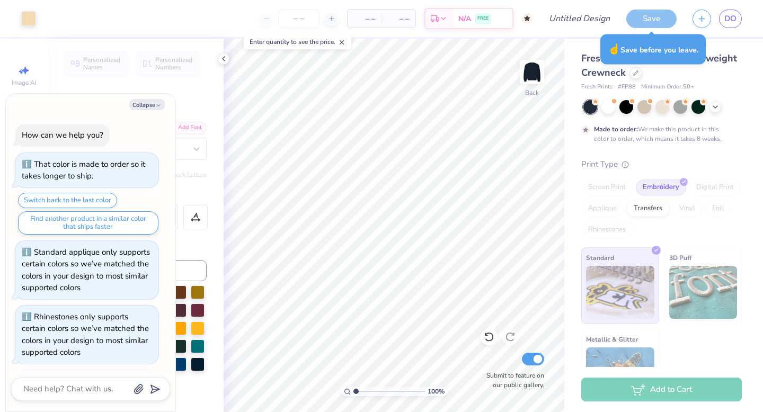
scroll to position [490, 0]
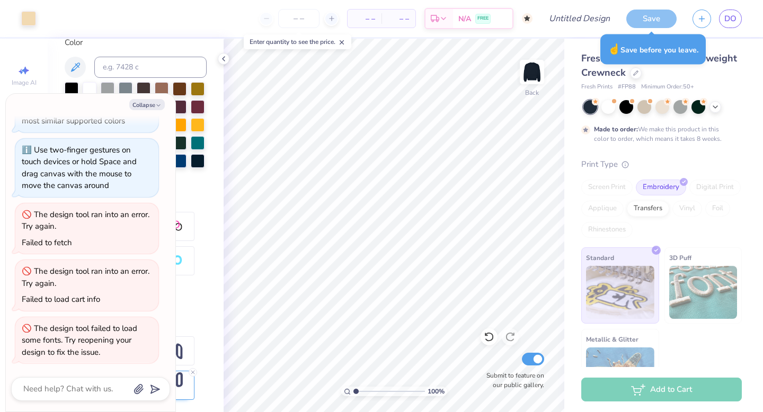
click at [657, 17] on div "Save" at bounding box center [651, 19] width 50 height 19
click at [644, 20] on div "Save" at bounding box center [651, 19] width 50 height 19
click at [644, 21] on div "Save" at bounding box center [651, 19] width 50 height 19
type textarea "x"
type input "15.07"
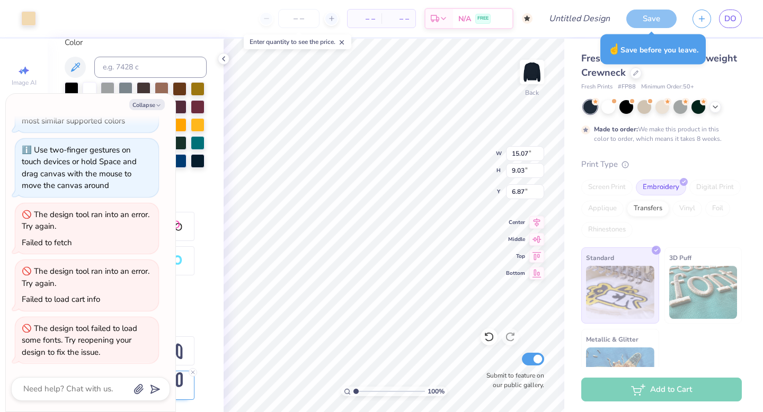
type input "9.03"
type input "6.87"
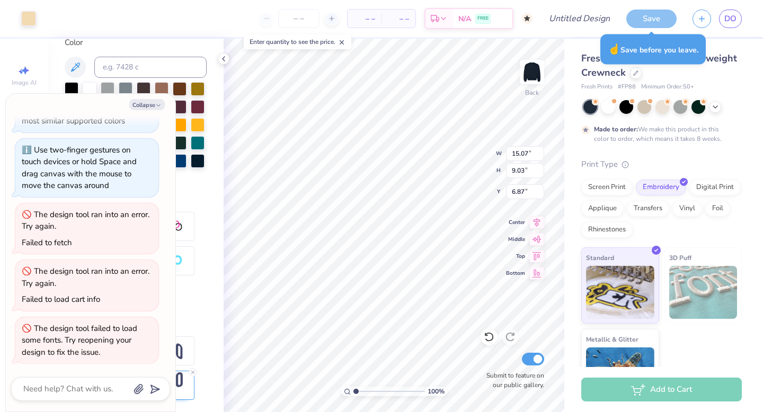
type textarea "x"
type input "8.30"
type input "4.97"
type input "10.93"
click at [666, 18] on button "Save" at bounding box center [651, 17] width 50 height 19
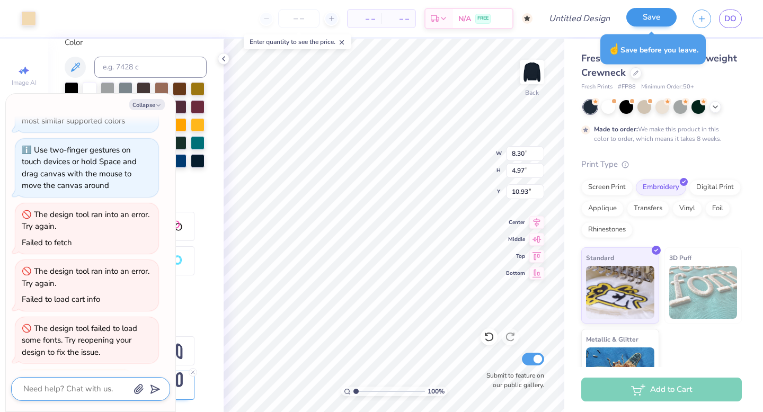
type textarea "x"
type input "8.02"
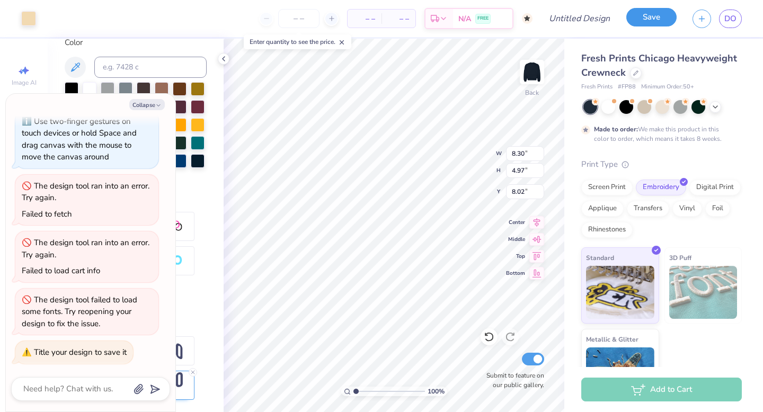
click at [657, 14] on button "Save" at bounding box center [651, 17] width 50 height 19
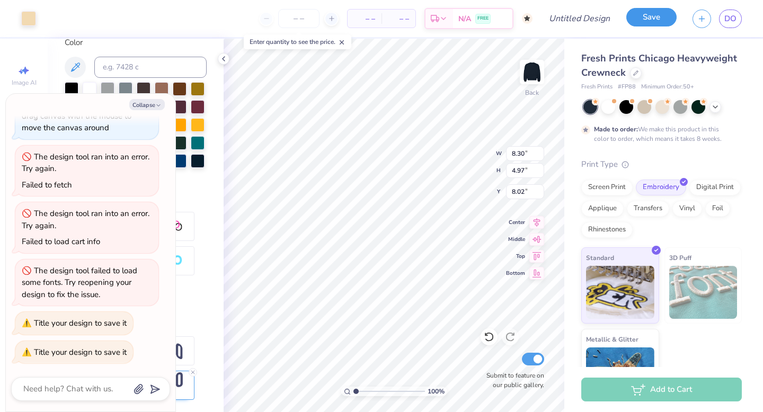
click at [658, 15] on button "Save" at bounding box center [651, 17] width 50 height 19
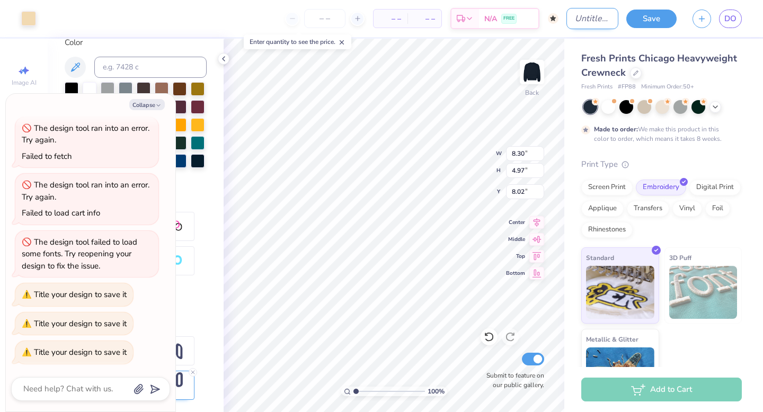
type textarea "x"
click at [589, 21] on input "Design Title" at bounding box center [593, 18] width 52 height 21
type input "S"
type textarea "x"
type input "SF"
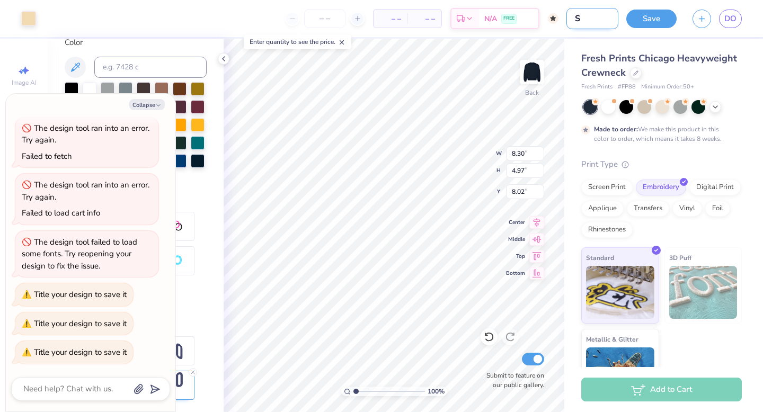
type textarea "x"
type input "SFI"
type textarea "x"
type input "SFIC"
type textarea "x"
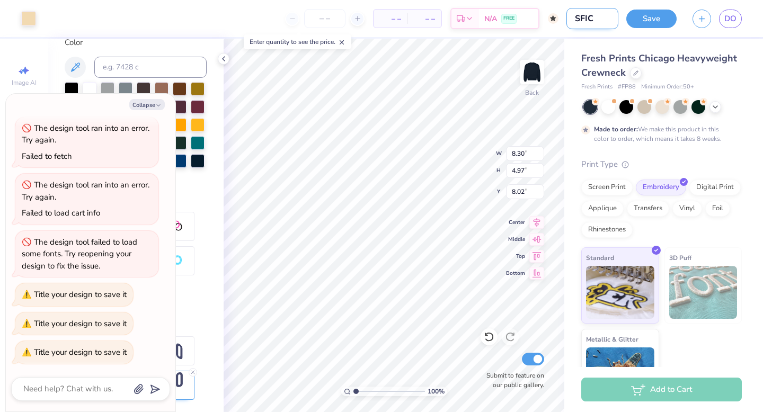
type input "SFIC"
type textarea "x"
type input "SFIC M"
type textarea "x"
type input "SFIC Me"
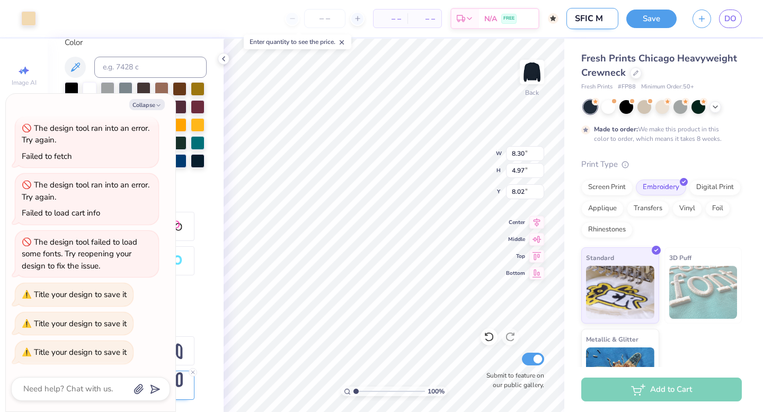
type textarea "x"
type input "SFIC Mer"
type textarea "x"
type input "SFIC Mer c"
type textarea "x"
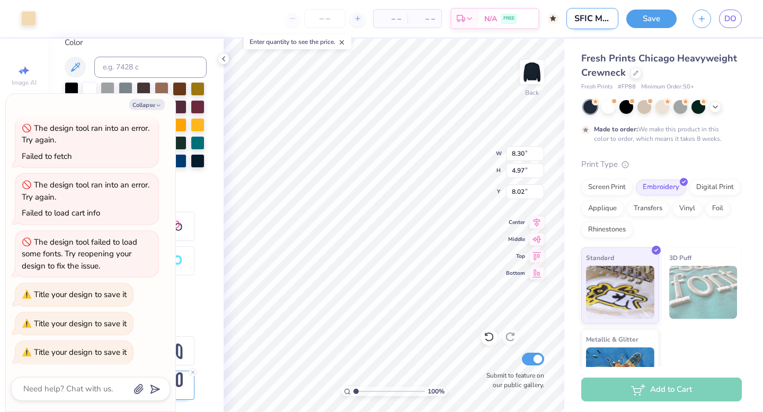
type input "SFIC Mer ch"
type textarea "x"
type input "SFIC Mer c"
type textarea "x"
type input "SFIC Mer"
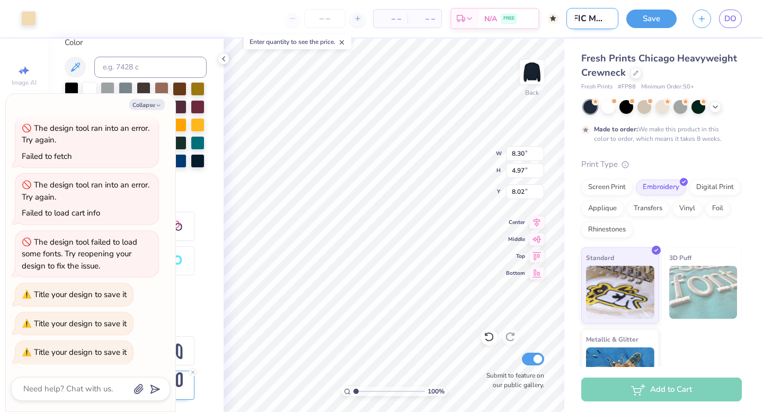
type textarea "x"
type input "SFIC Mer c"
type textarea "x"
type input "SFIC Mer"
type textarea "x"
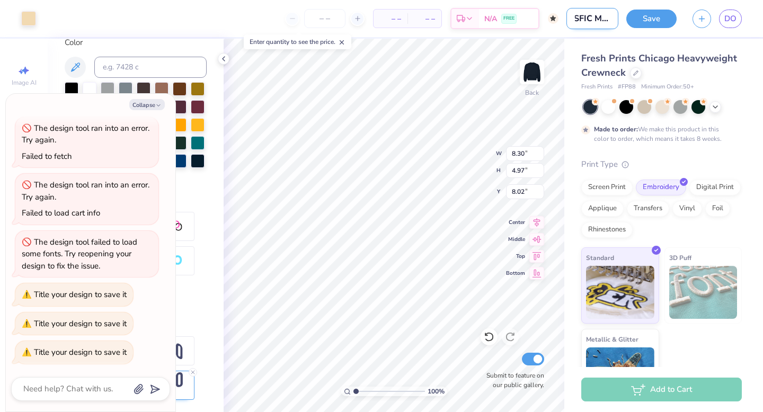
type input "SFIC Mer"
type textarea "x"
type input "SFIC Merc"
type textarea "x"
type input "SFIC Merch"
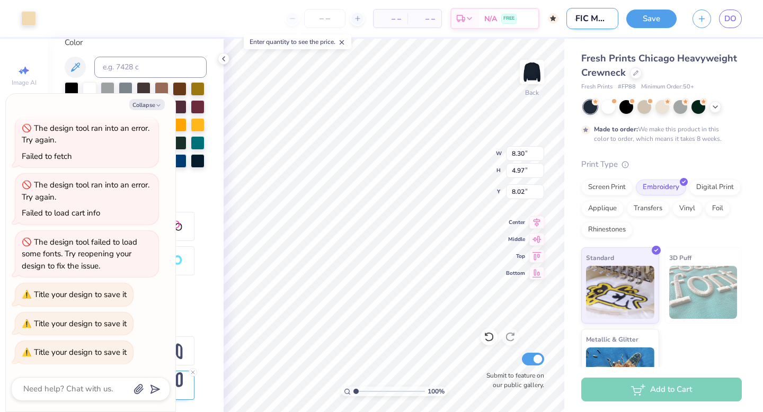
type textarea "x"
type input "SFIC Merch"
type textarea "x"
type input "SFIC Merch 2"
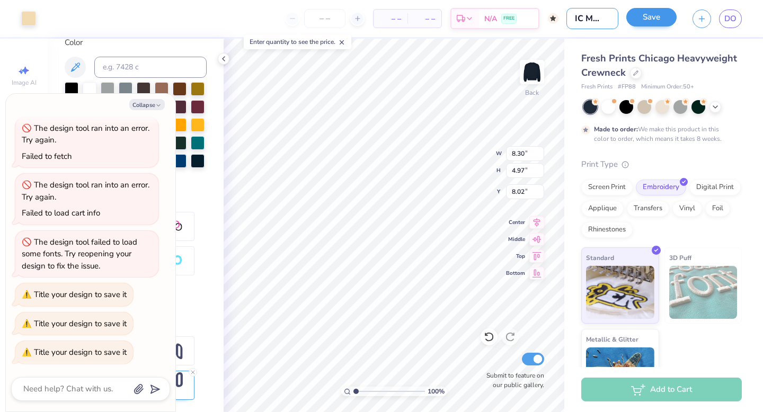
type textarea "x"
type input "SFIC Merch 20"
type textarea "x"
type input "SFIC Merch 202"
type textarea "x"
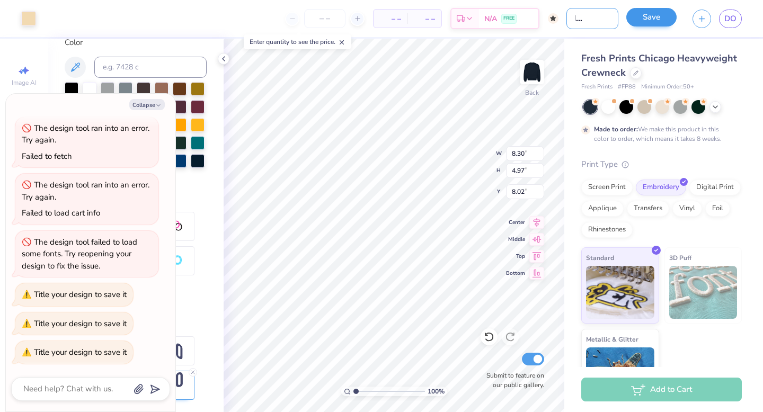
type input "SFIC Merch 2025"
type textarea "x"
type input "SFIC Merch 2025"
click at [664, 22] on button "Save" at bounding box center [651, 17] width 50 height 19
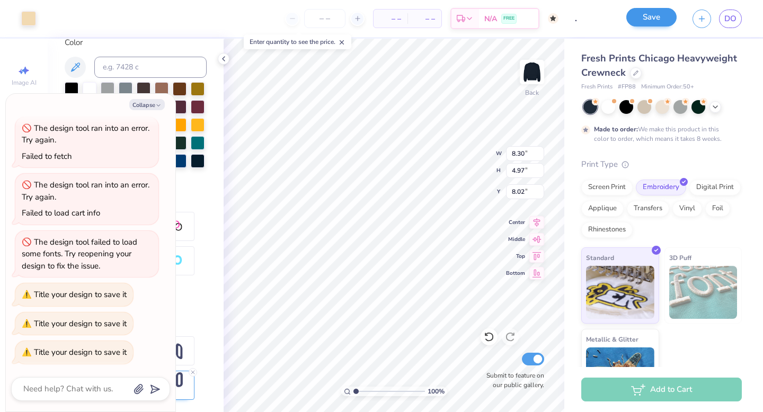
click at [664, 22] on div "Save" at bounding box center [651, 19] width 50 height 19
click at [651, 17] on div "Save" at bounding box center [651, 19] width 50 height 19
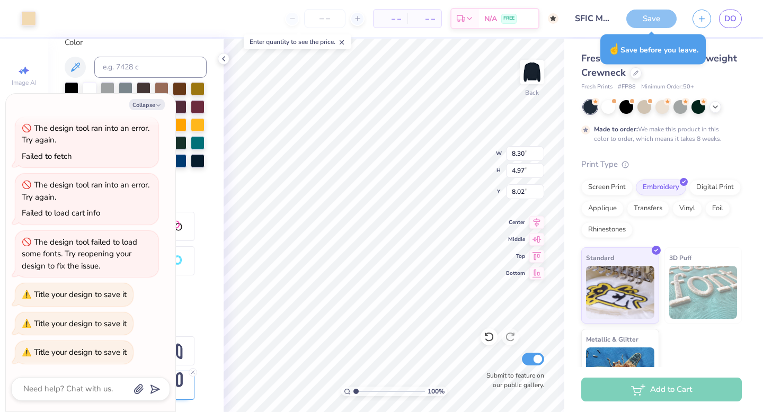
click at [649, 12] on div "Save" at bounding box center [651, 19] width 50 height 19
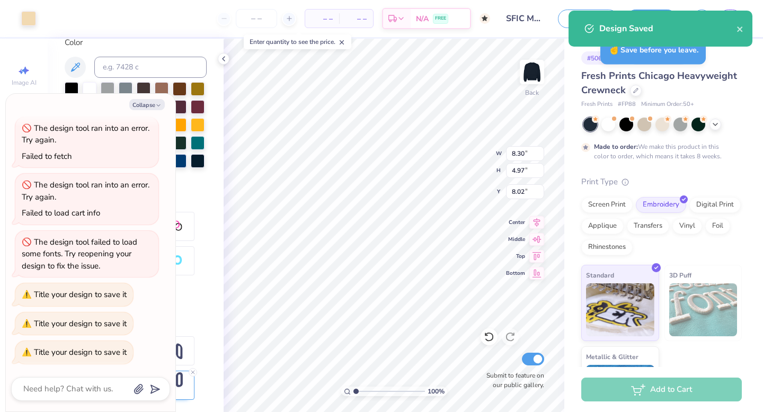
type textarea "x"
